Goal: Information Seeking & Learning: Find specific fact

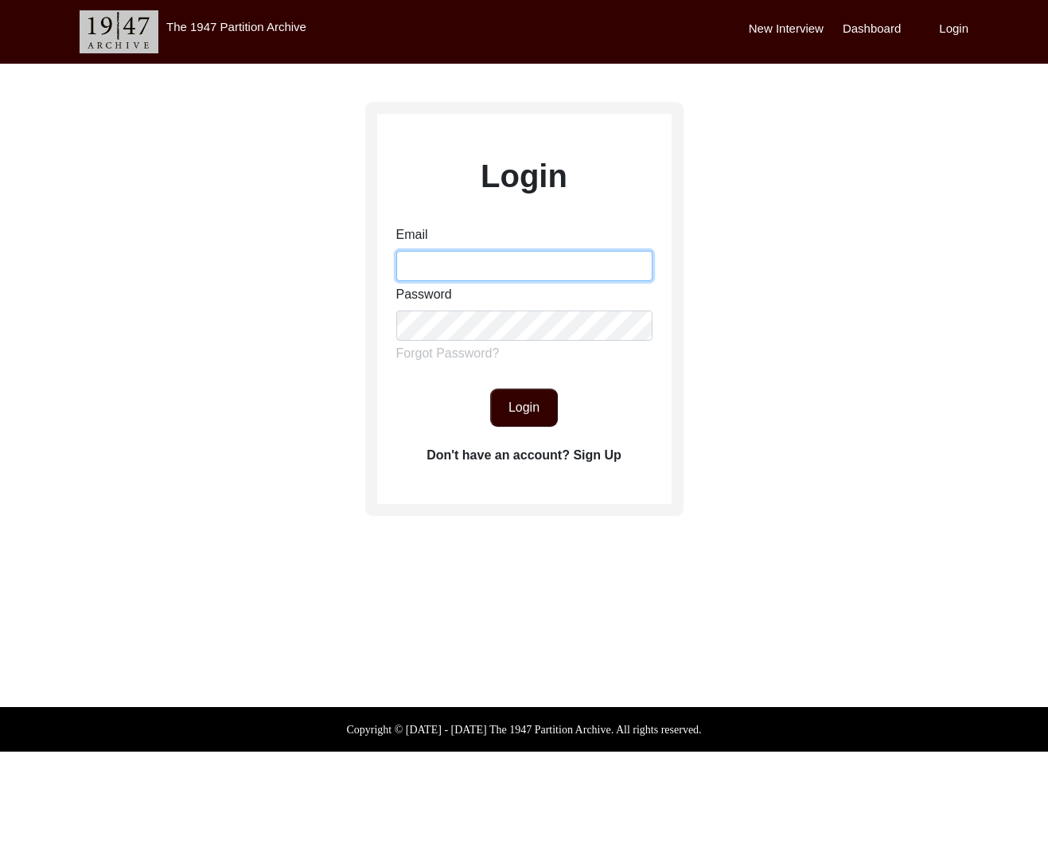
click at [501, 249] on div "Email" at bounding box center [524, 253] width 256 height 56
type input "[EMAIL_ADDRESS][DOMAIN_NAME]"
click at [522, 395] on button "Login" at bounding box center [524, 407] width 68 height 38
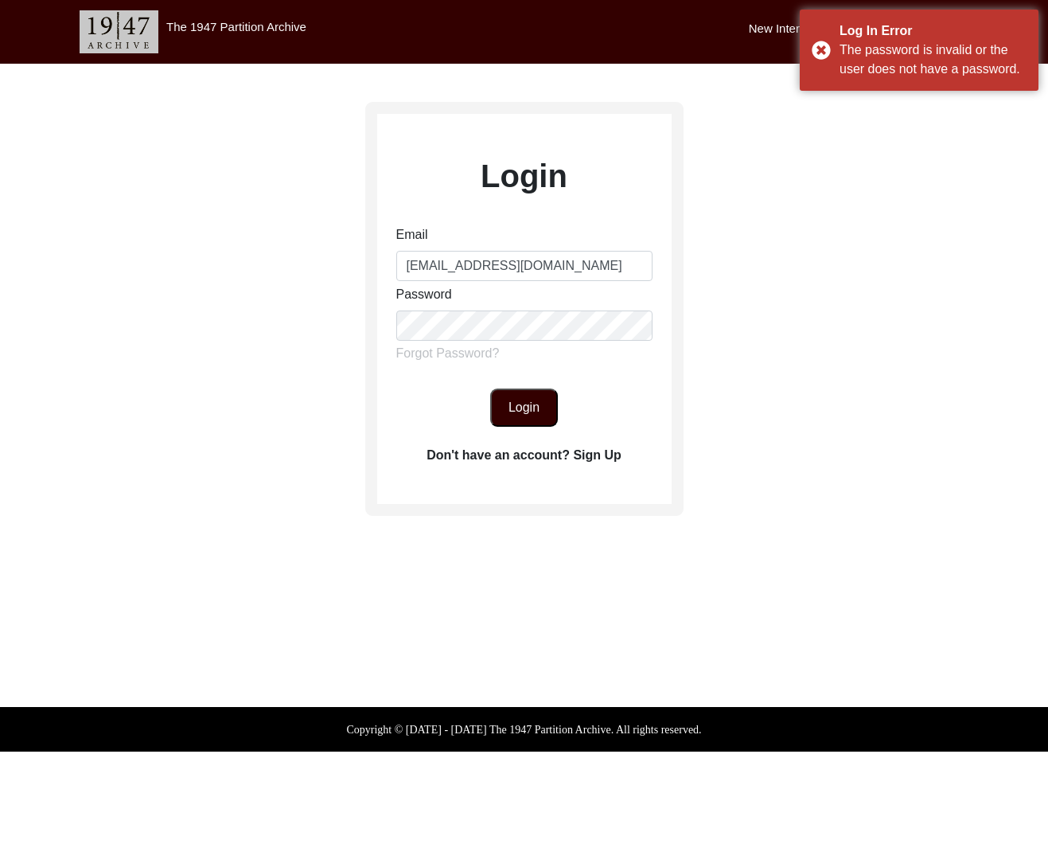
click at [516, 400] on button "Login" at bounding box center [524, 407] width 68 height 38
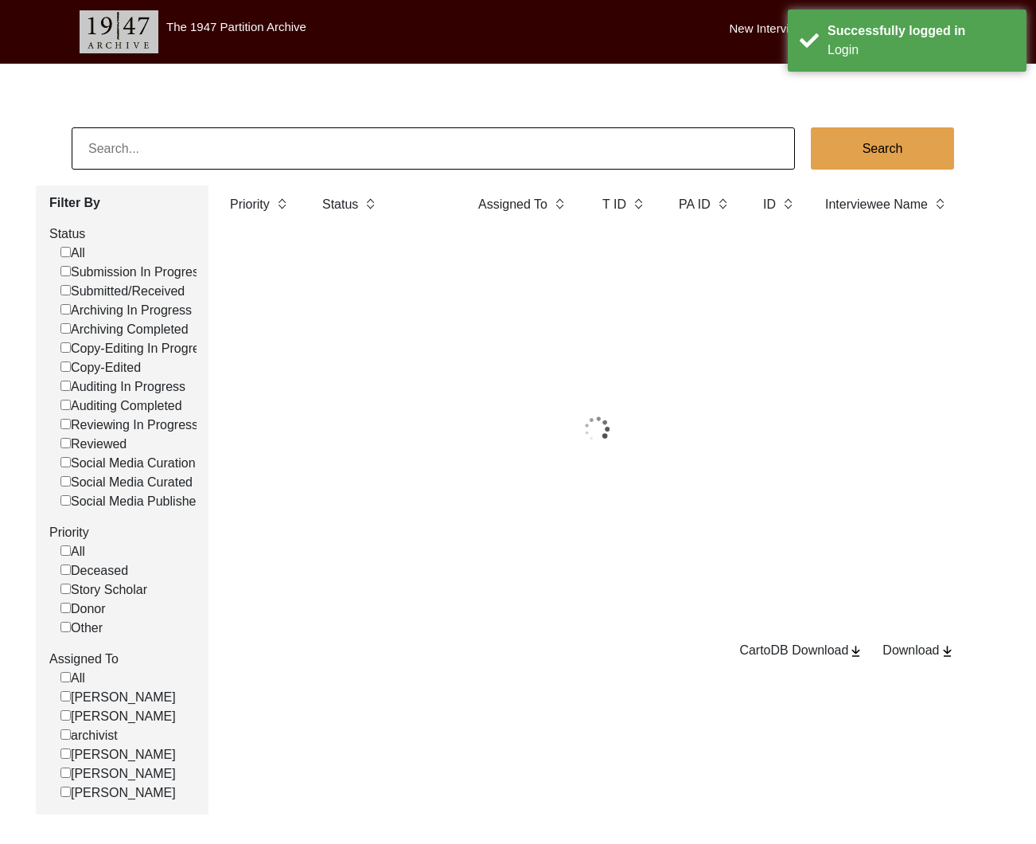
click at [270, 157] on input at bounding box center [433, 148] width 723 height 42
paste input "887"
type input "887"
checkbox input "false"
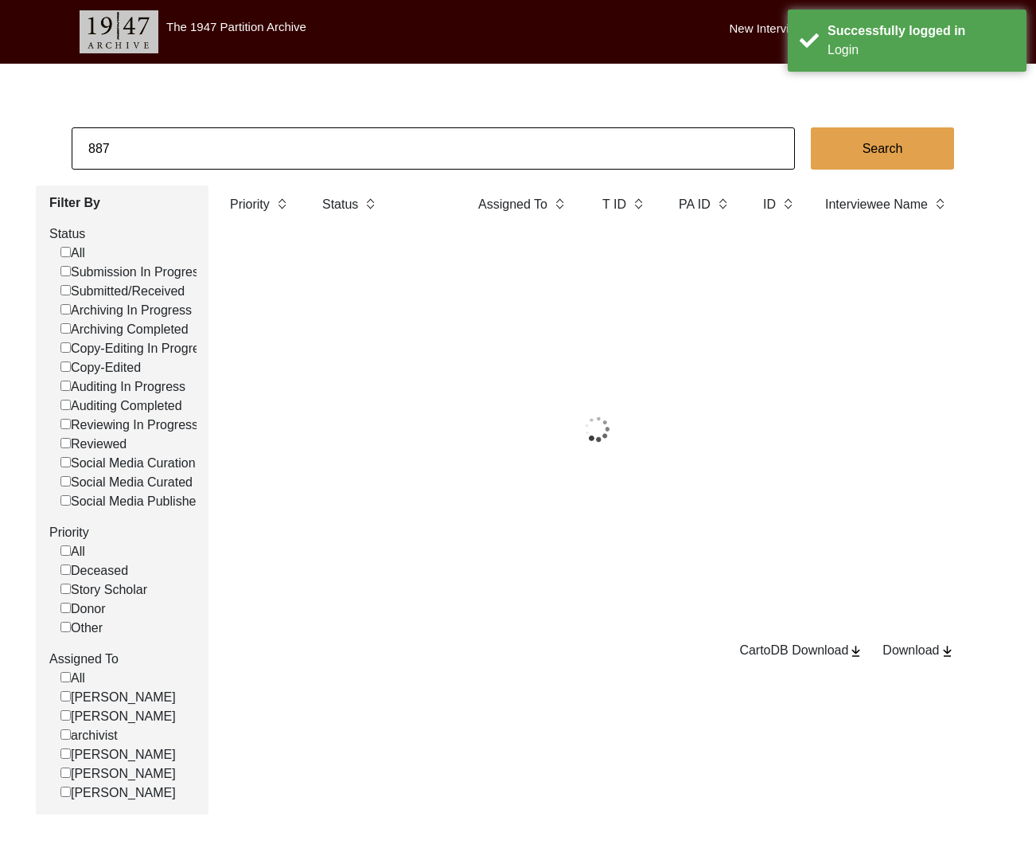
checkbox input "false"
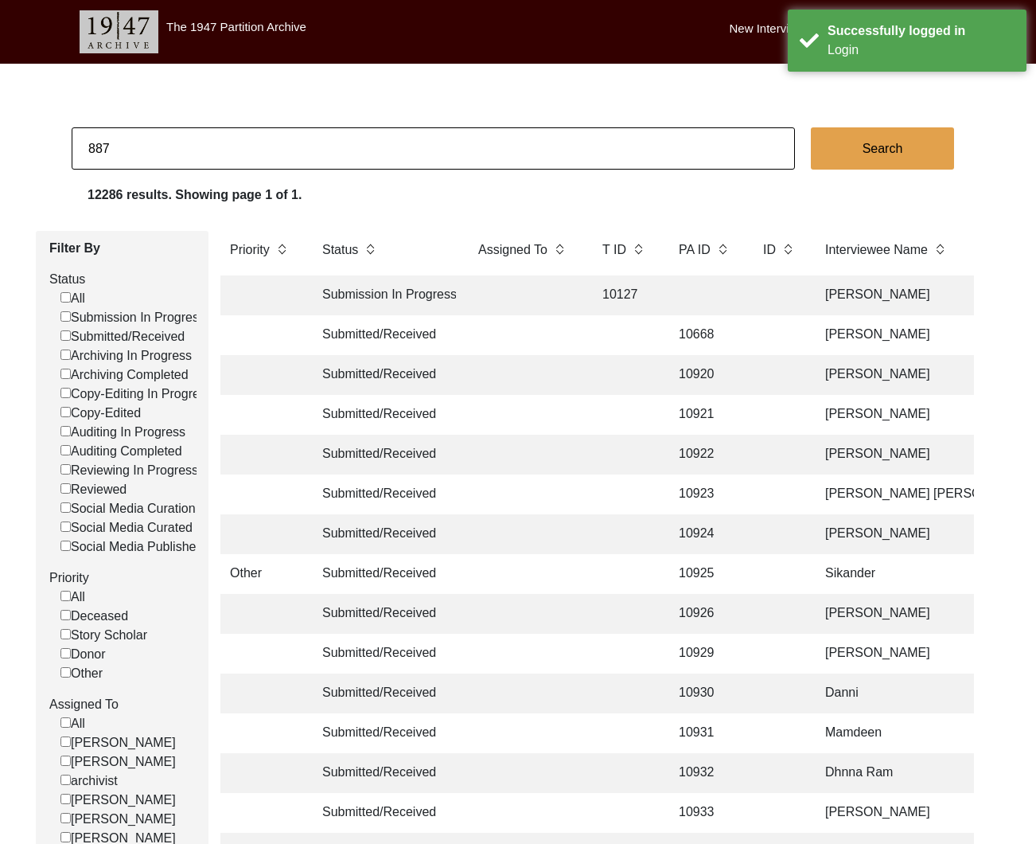
click at [364, 160] on input "887" at bounding box center [433, 148] width 723 height 42
checkbox input "false"
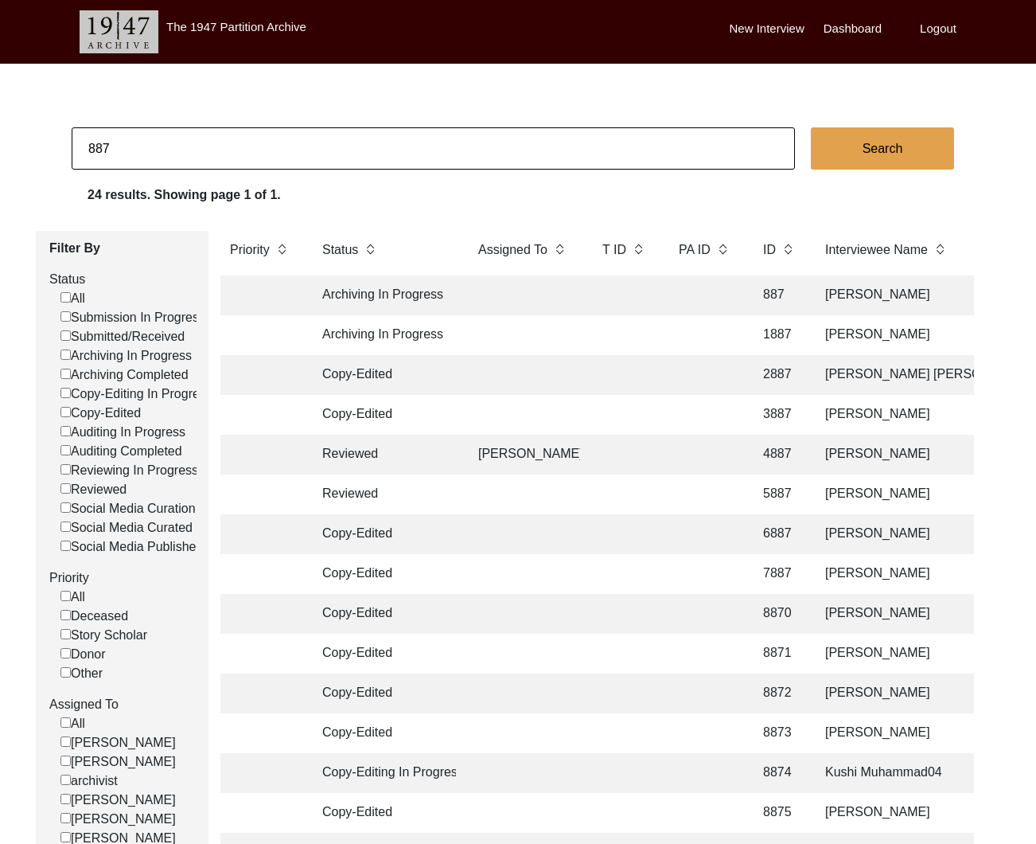
click at [517, 285] on td at bounding box center [524, 295] width 111 height 40
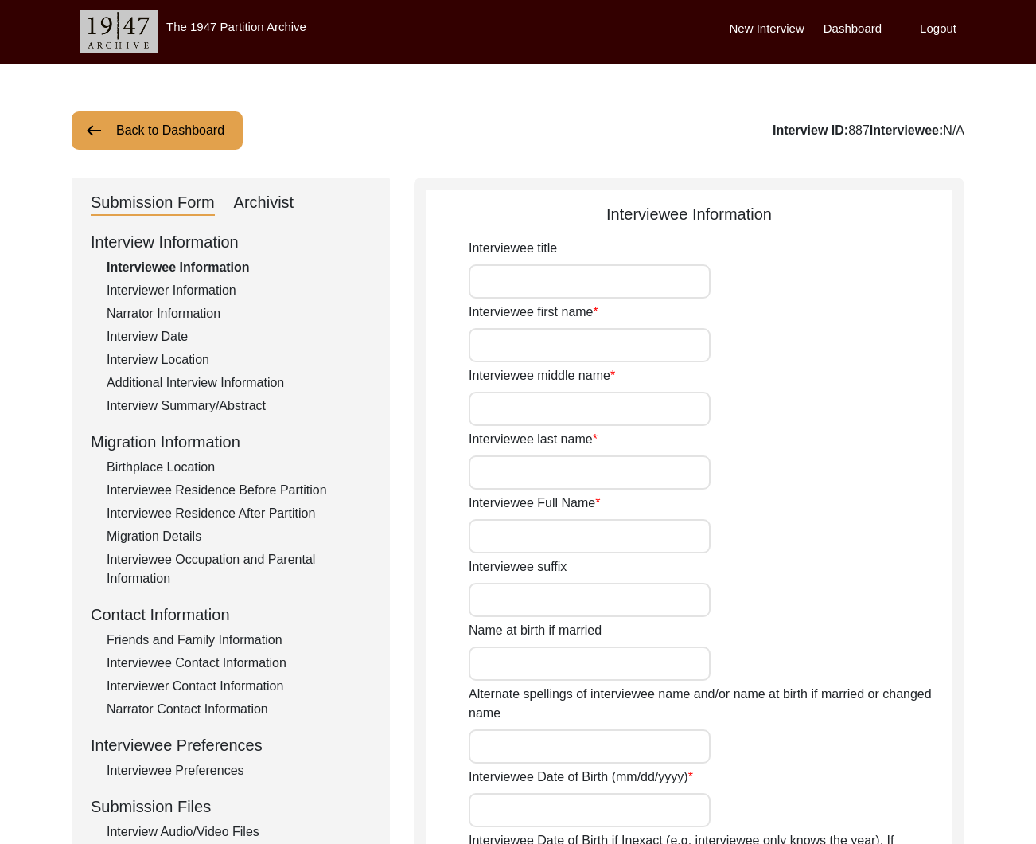
type input "[PERSON_NAME]"
type input "[DATE]"
type input "82"
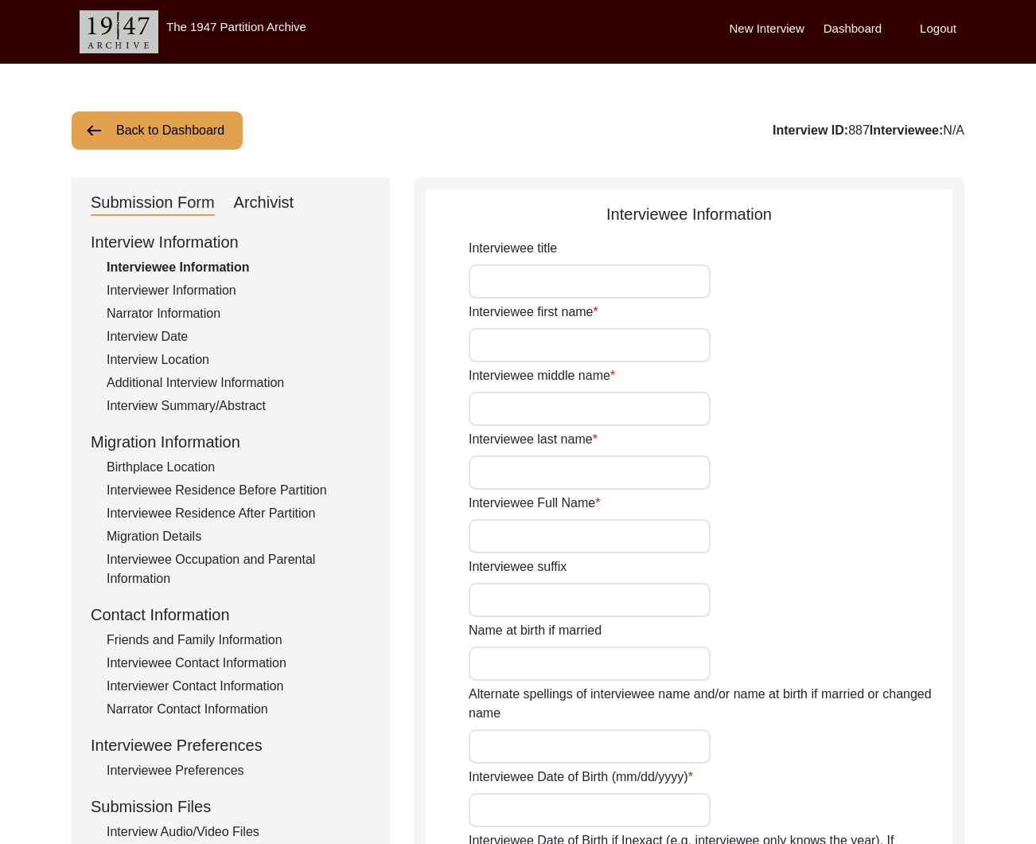
type input "[DEMOGRAPHIC_DATA]"
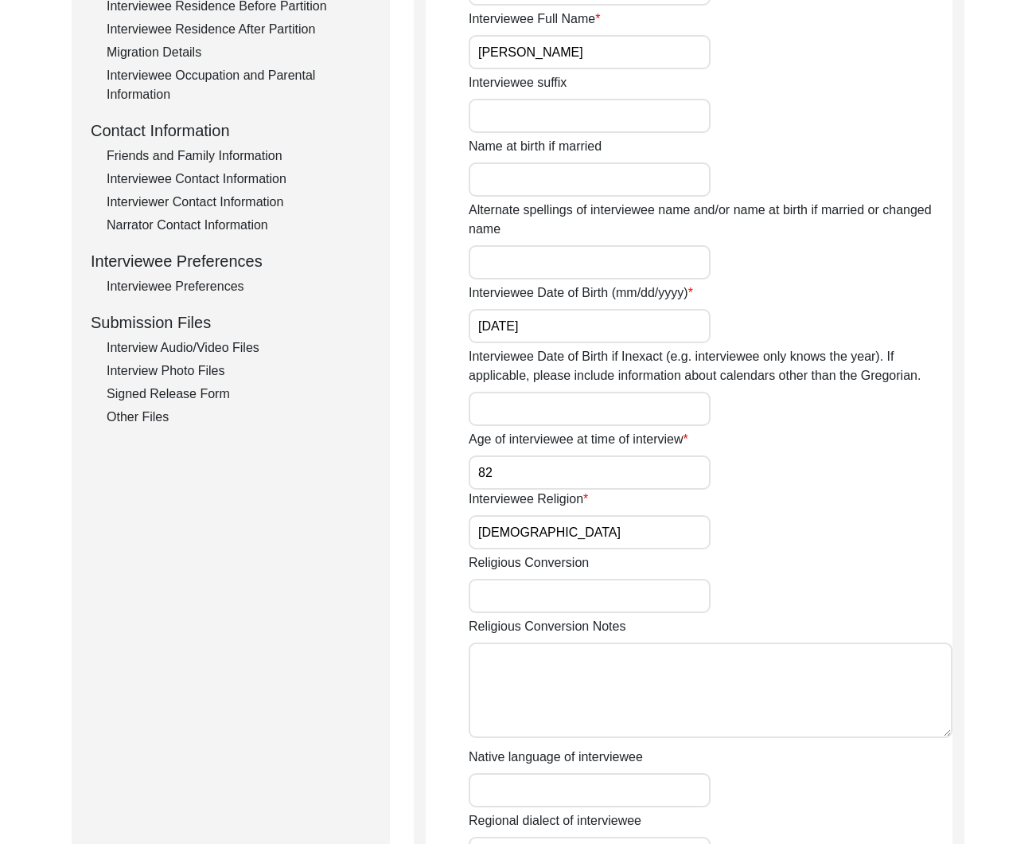
scroll to position [466, 0]
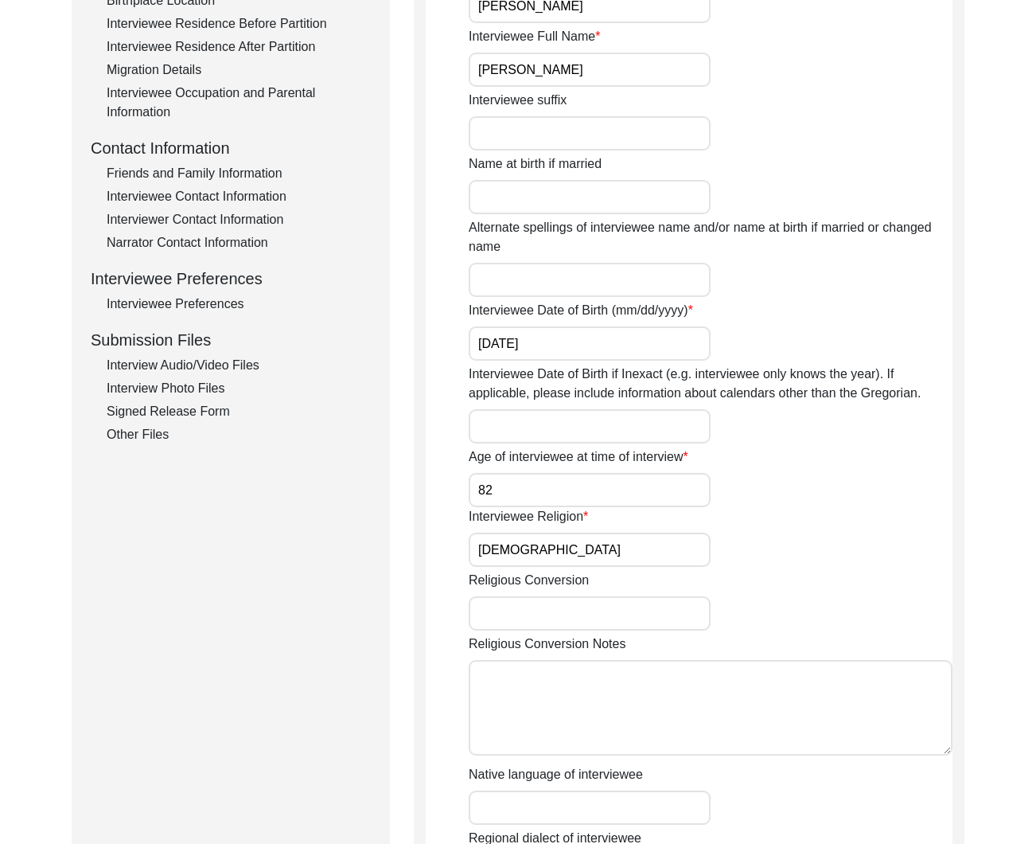
click at [227, 309] on div "Interviewee Preferences" at bounding box center [239, 303] width 264 height 19
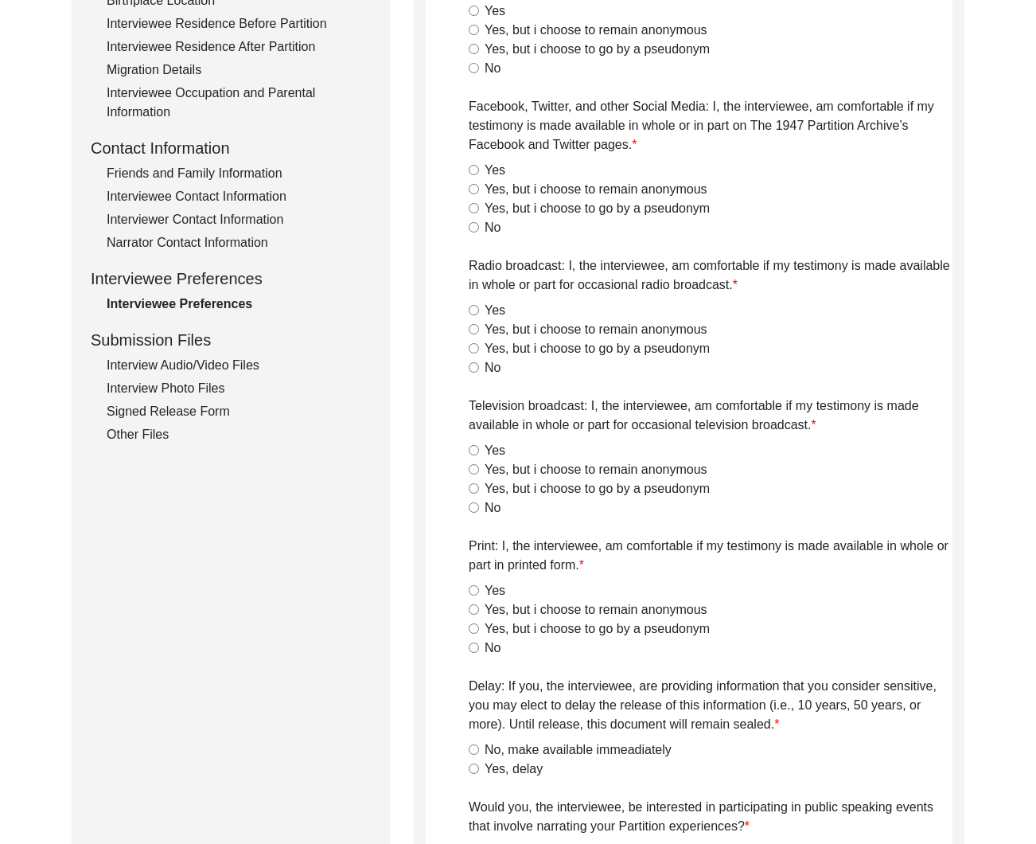
type textarea "no"
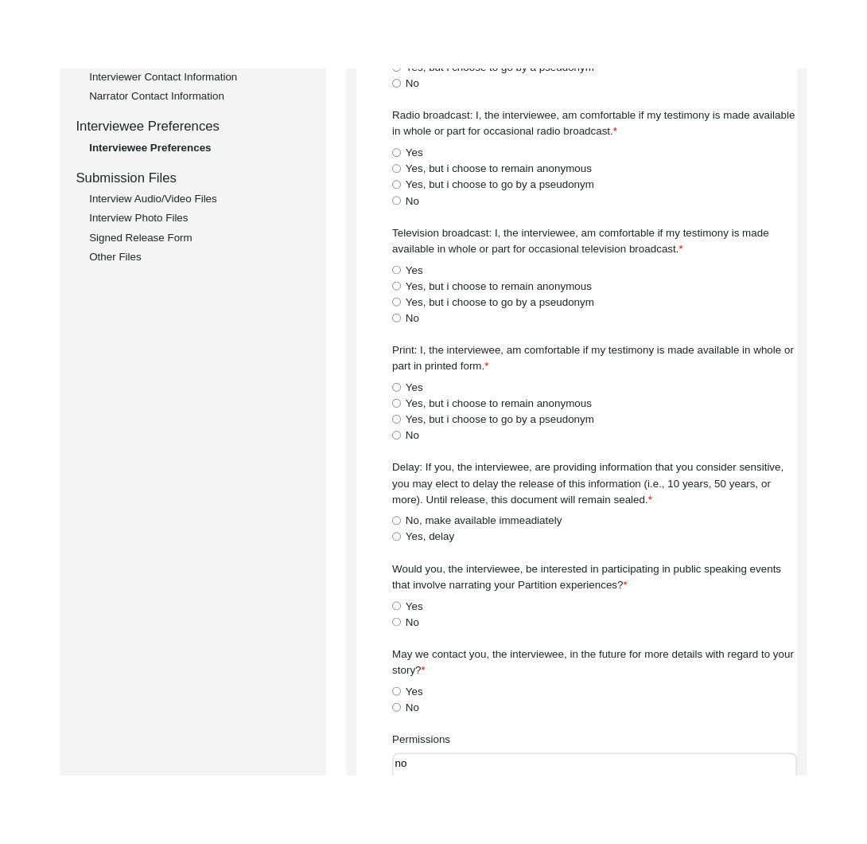
scroll to position [0, 0]
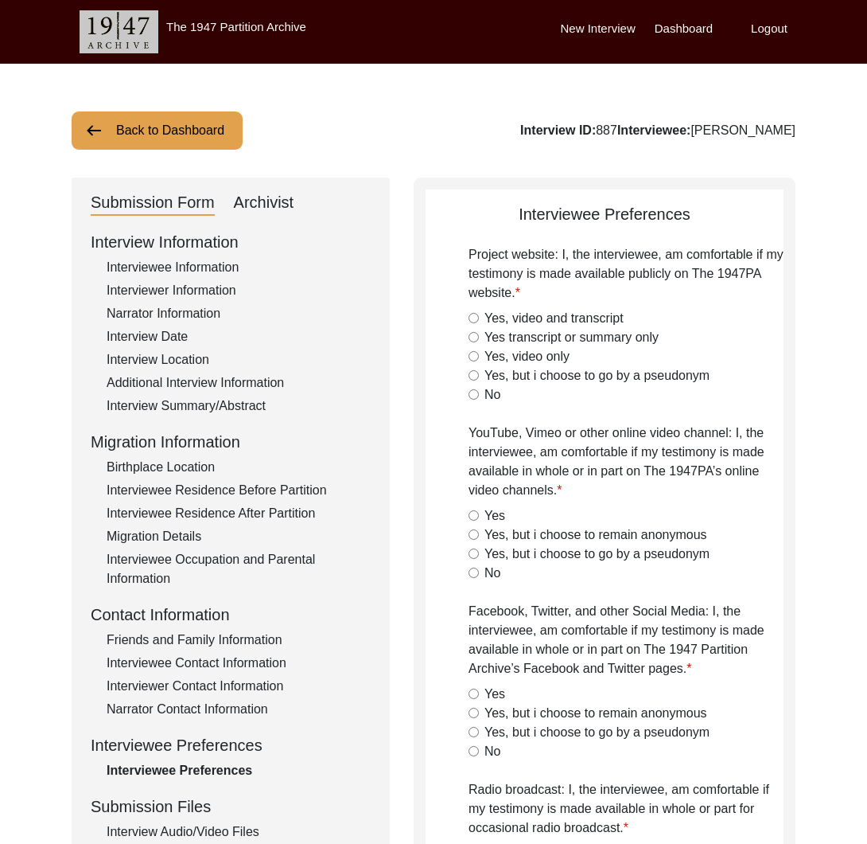
click at [195, 127] on button "Back to Dashboard" at bounding box center [157, 130] width 171 height 38
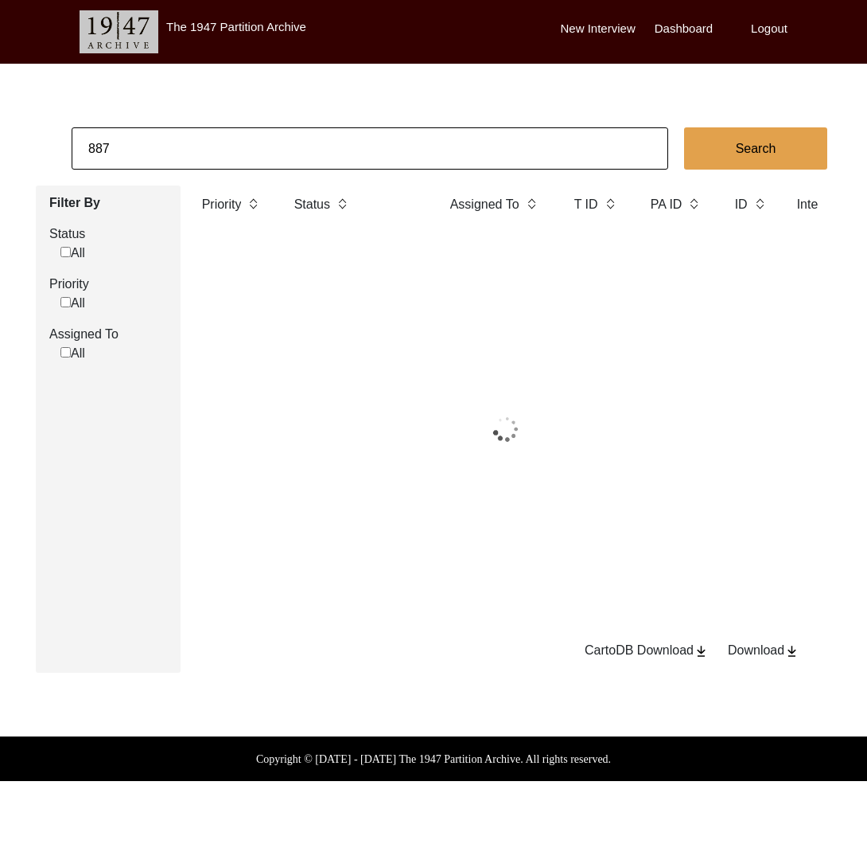
click at [222, 147] on input "887" at bounding box center [370, 148] width 597 height 42
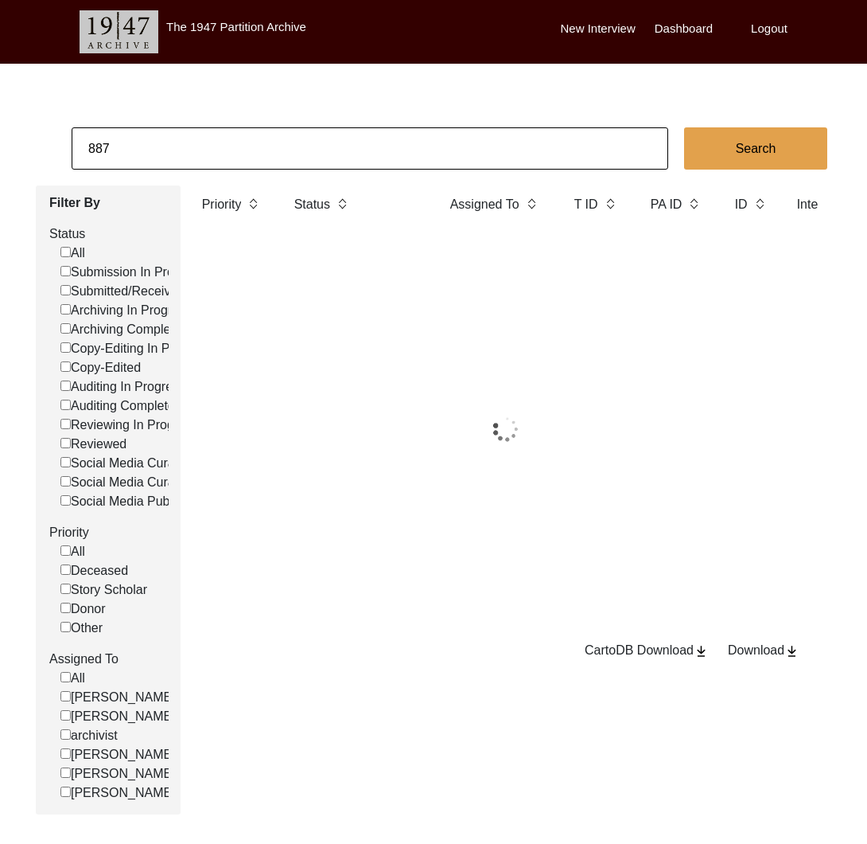
click at [222, 147] on input "887" at bounding box center [370, 148] width 597 height 42
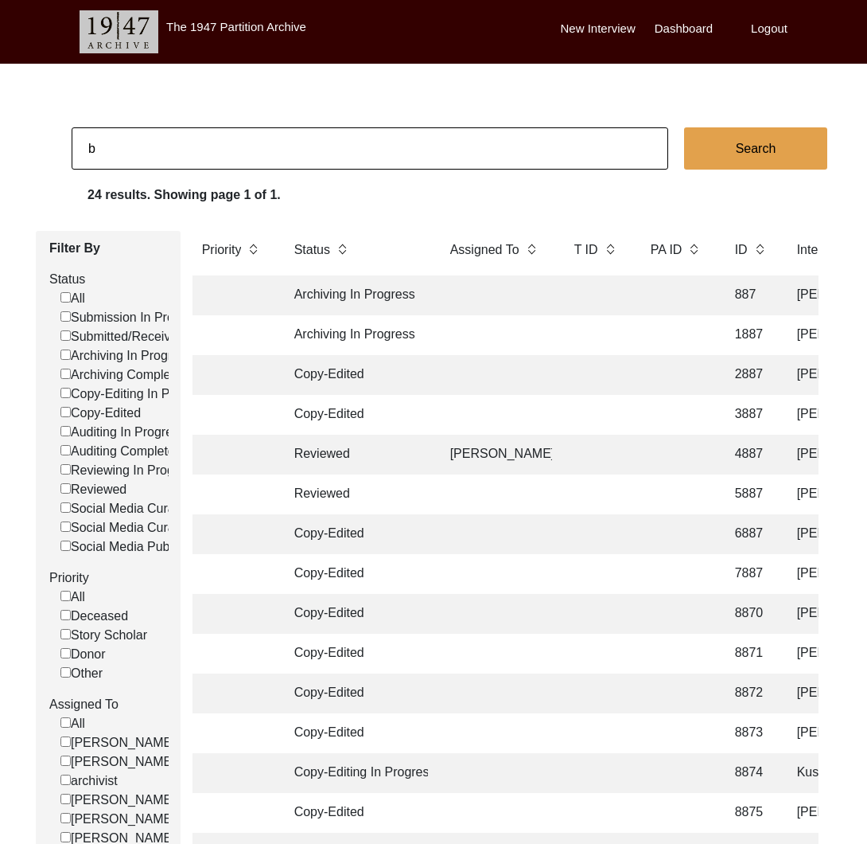
click at [222, 147] on input "b" at bounding box center [370, 148] width 597 height 42
type input "Lyra"
checkbox input "false"
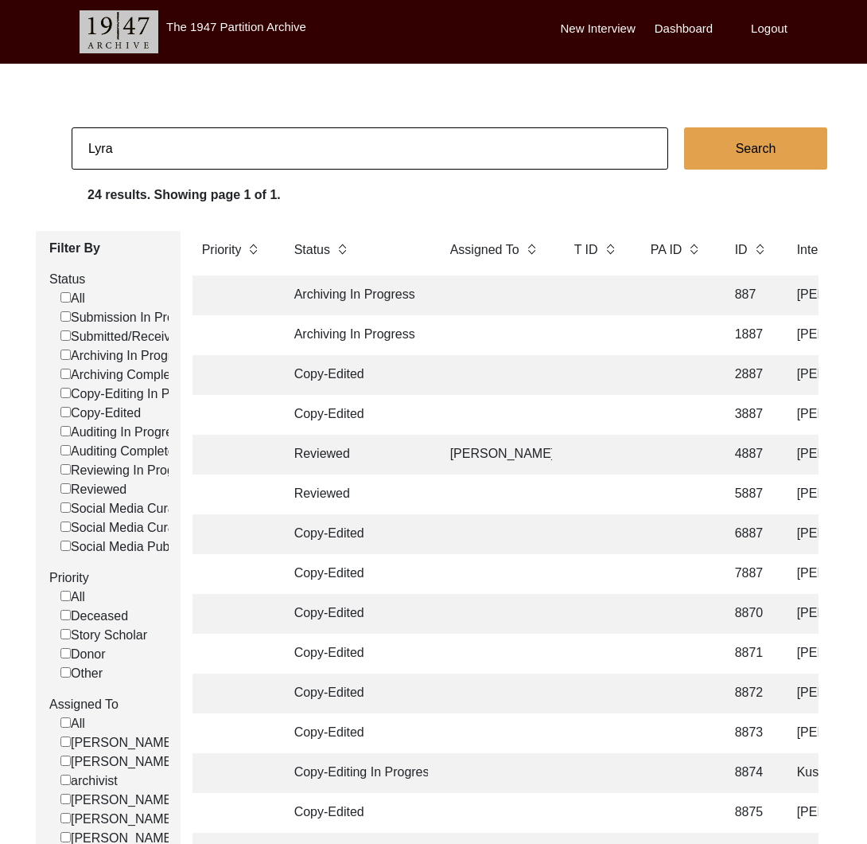
checkbox input "false"
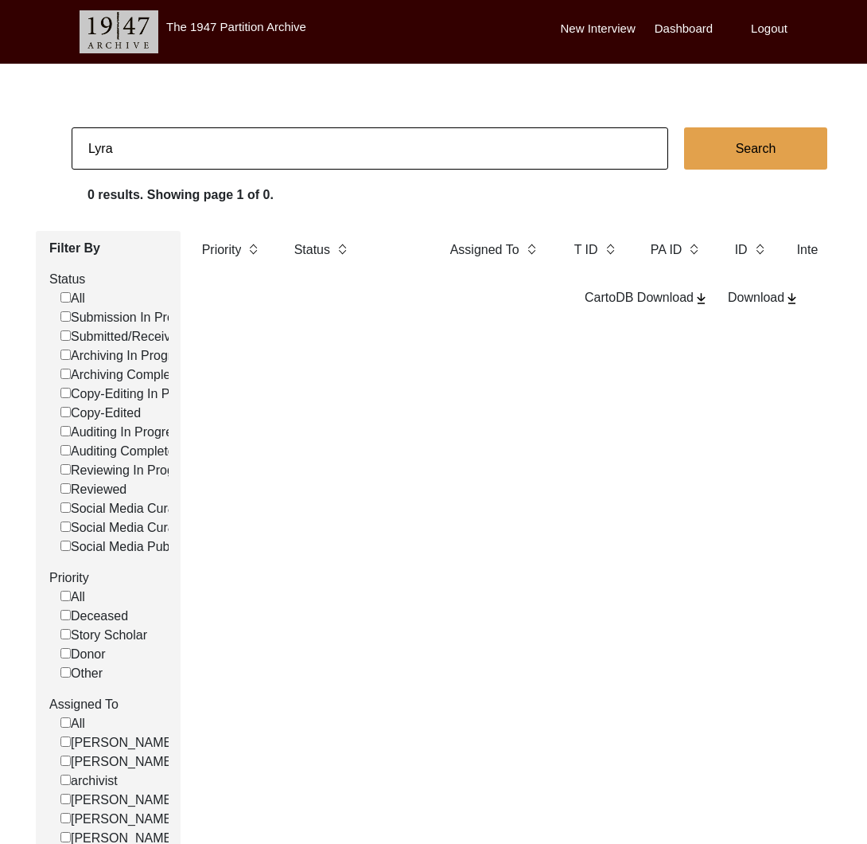
click at [212, 151] on input "Lyra" at bounding box center [370, 148] width 597 height 42
type input "[PERSON_NAME]"
checkbox input "false"
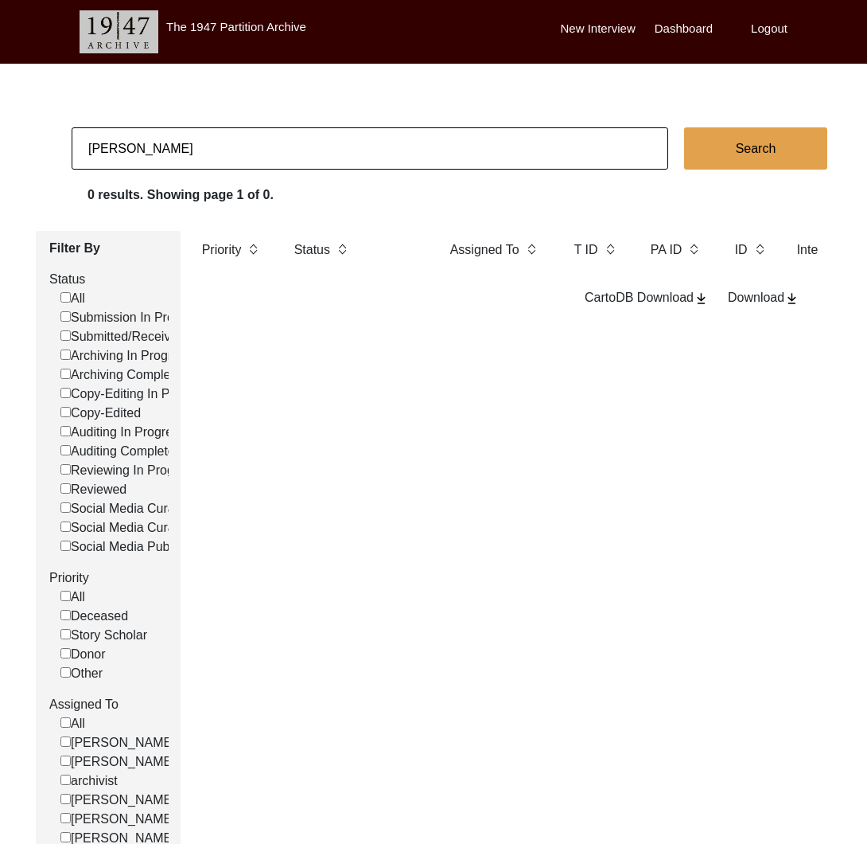
checkbox input "false"
drag, startPoint x: 200, startPoint y: 171, endPoint x: 197, endPoint y: 160, distance: 11.4
click at [199, 170] on app-records-search "[PERSON_NAME] Search 0 results. Showing page 1 of 0. Filter By Status All Submi…" at bounding box center [433, 493] width 867 height 732
click at [197, 160] on input "[PERSON_NAME]" at bounding box center [370, 148] width 597 height 42
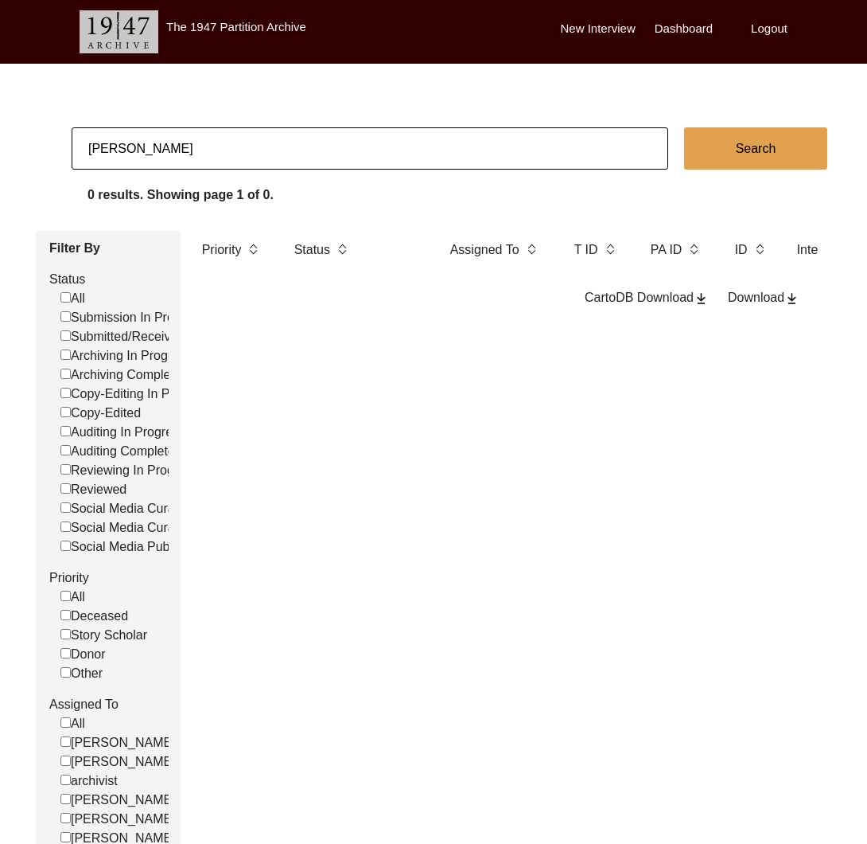
click at [197, 160] on input "[PERSON_NAME]" at bounding box center [370, 148] width 597 height 42
paste input "[PERSON_NAME]:"
type input "[PERSON_NAME]:"
checkbox input "false"
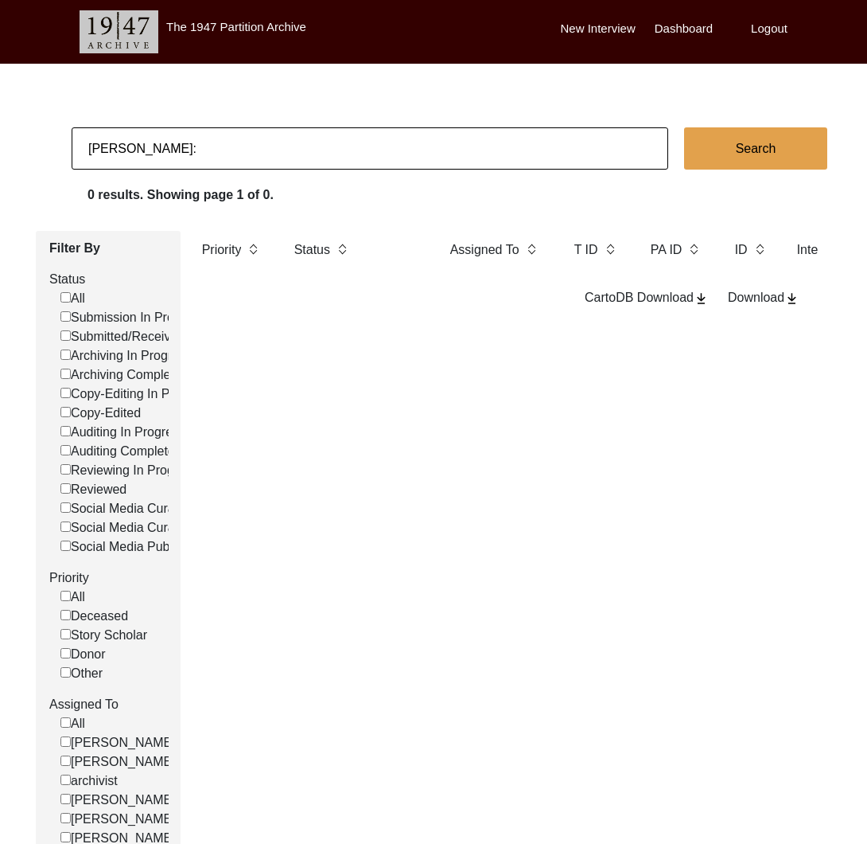
checkbox input "false"
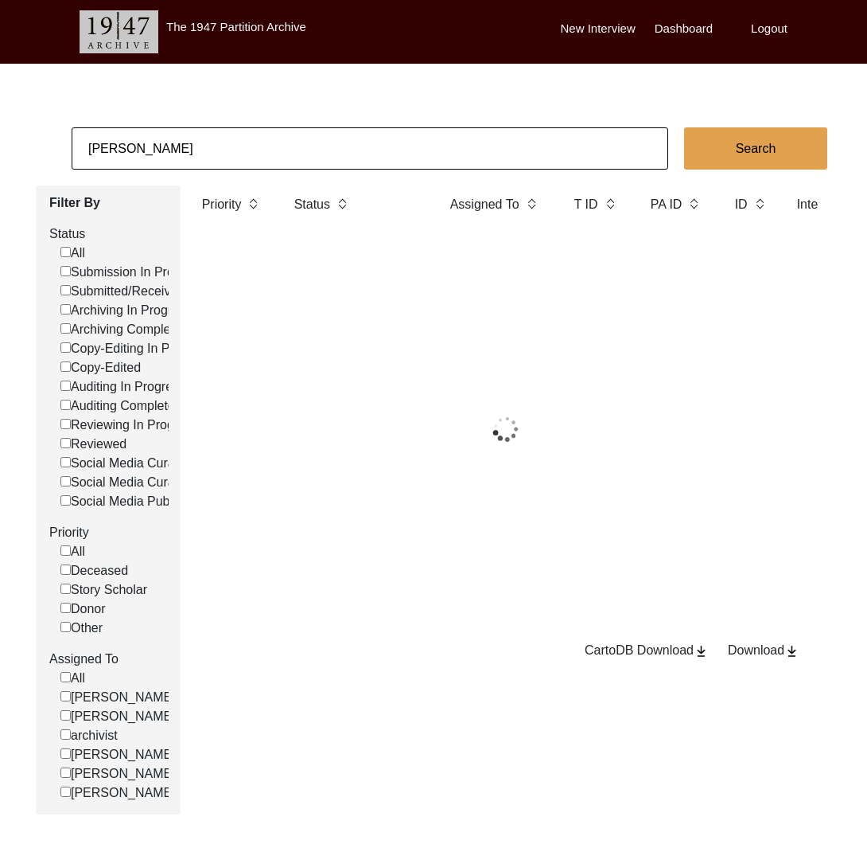
type input "[PERSON_NAME]"
checkbox input "false"
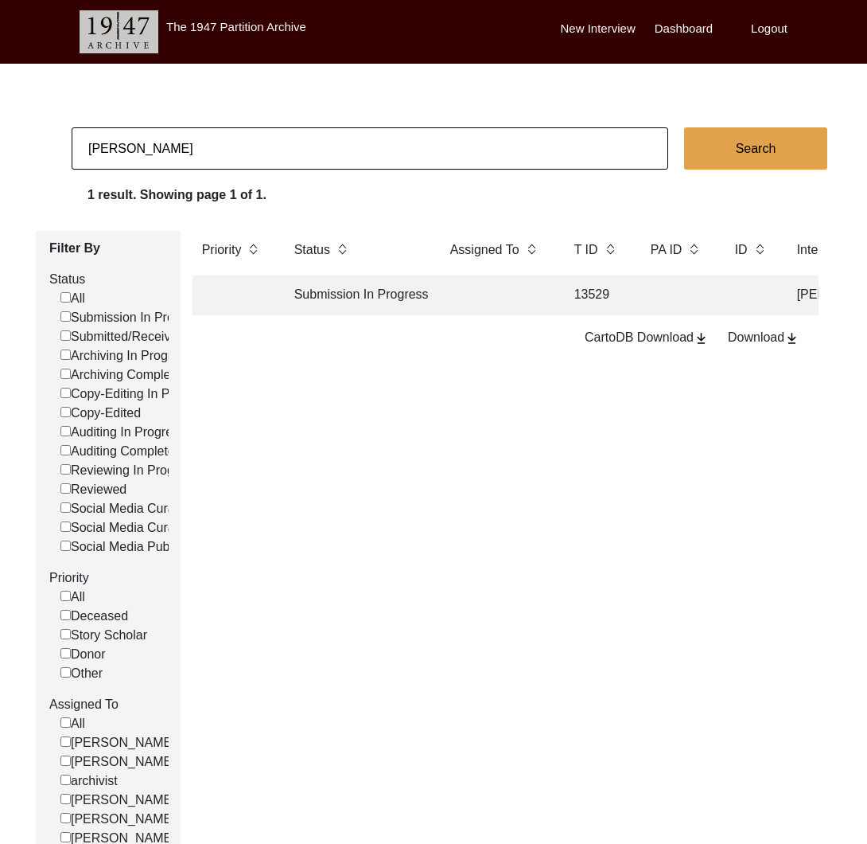
click at [147, 146] on input "[PERSON_NAME]" at bounding box center [370, 148] width 597 height 42
click at [561, 154] on input "[PERSON_NAME]" at bounding box center [370, 148] width 597 height 42
paste input "[PERSON_NAME]"
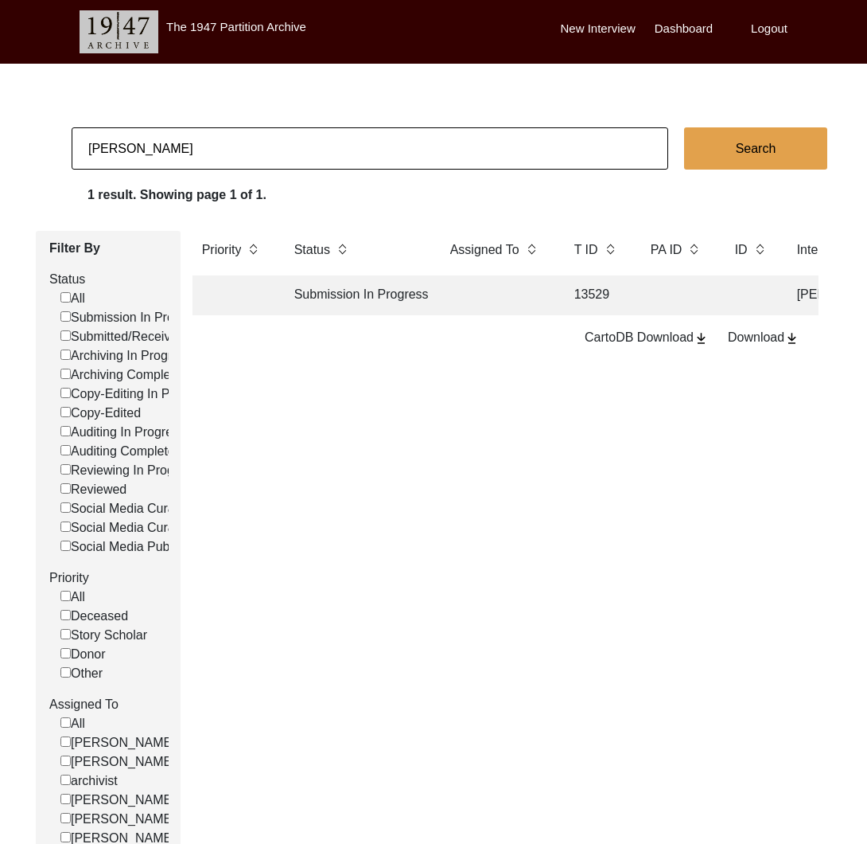
type input "[PERSON_NAME]"
checkbox input "false"
click at [155, 148] on input "[PERSON_NAME]" at bounding box center [370, 148] width 597 height 42
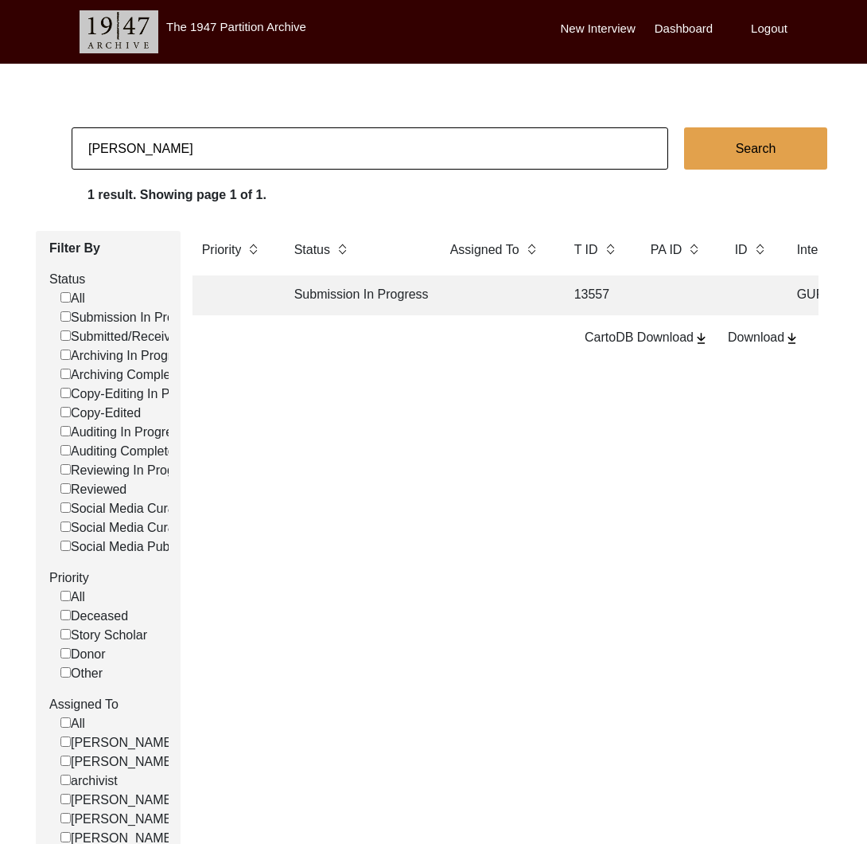
click at [155, 148] on input "[PERSON_NAME]" at bounding box center [370, 148] width 597 height 42
type input "[PERSON_NAME] Puri"
checkbox input "false"
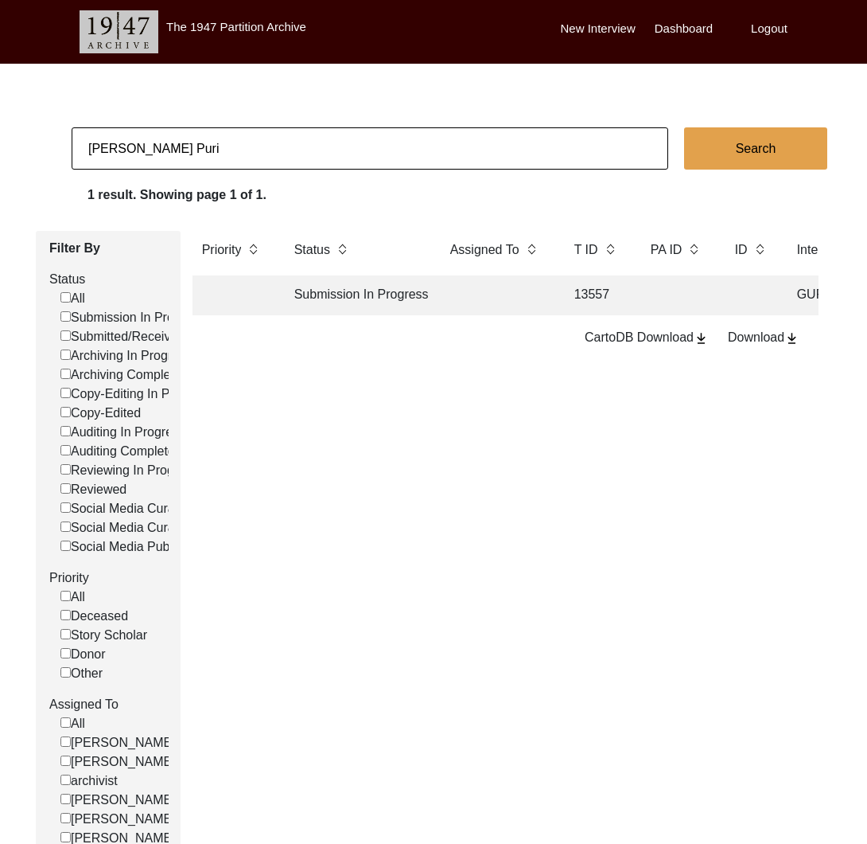
checkbox input "false"
